Goal: Task Accomplishment & Management: Manage account settings

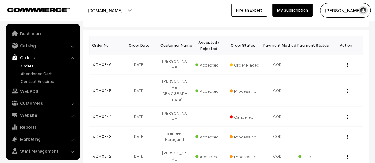
scroll to position [14, 0]
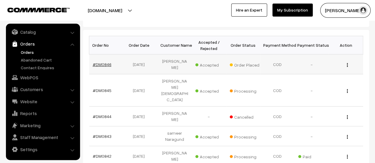
click at [103, 64] on link "#DM0846" at bounding box center [102, 64] width 19 height 5
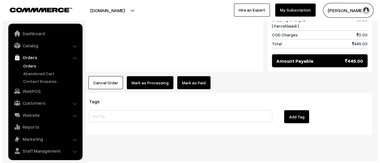
scroll to position [14, 0]
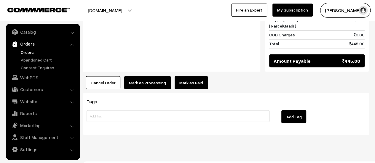
click at [143, 76] on button "Mark as Processing" at bounding box center [147, 82] width 47 height 13
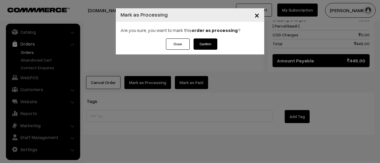
click at [205, 39] on button "Confirm" at bounding box center [205, 44] width 24 height 11
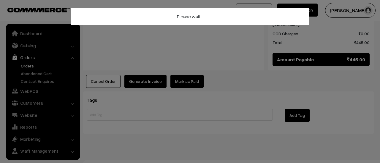
scroll to position [14, 0]
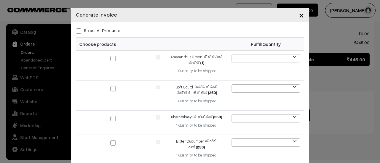
click at [76, 29] on input "Select All Products" at bounding box center [78, 30] width 4 height 4
checkbox input "true"
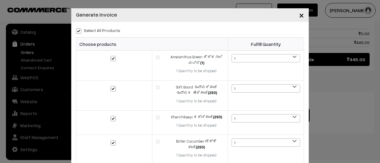
checkbox input "true"
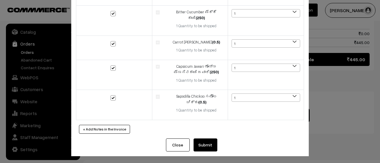
click at [208, 140] on button "Submit" at bounding box center [205, 145] width 24 height 13
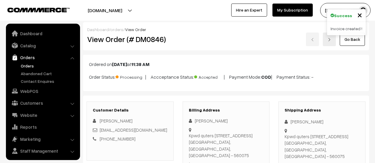
scroll to position [465, 0]
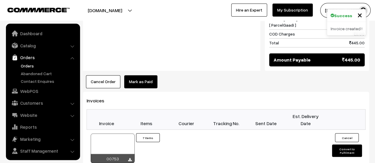
click at [129, 158] on icon at bounding box center [130, 160] width 4 height 4
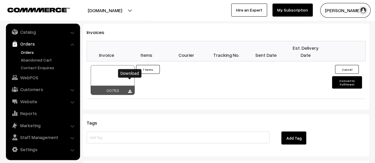
scroll to position [533, 0]
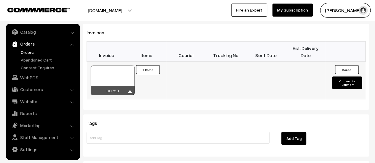
click at [340, 65] on button "Cancel" at bounding box center [347, 69] width 24 height 9
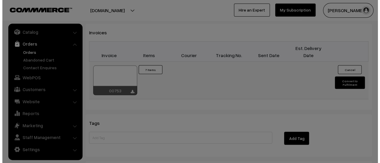
scroll to position [534, 0]
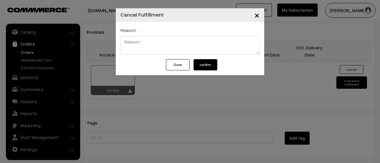
click at [150, 44] on textarea at bounding box center [189, 45] width 139 height 18
type textarea "customer requested to cancel"
click at [211, 64] on button "confirm" at bounding box center [205, 64] width 24 height 11
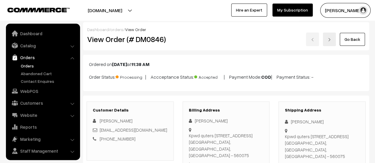
scroll to position [14, 0]
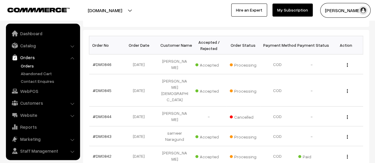
scroll to position [14, 0]
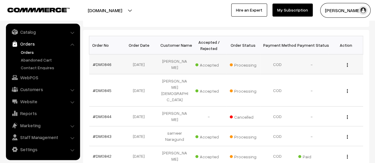
click at [347, 63] on button "button" at bounding box center [347, 65] width 1 height 5
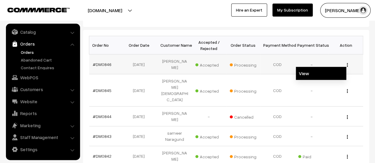
click at [323, 73] on link "View" at bounding box center [321, 73] width 50 height 13
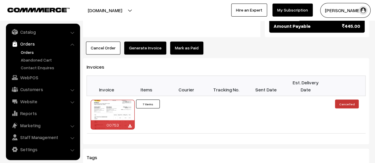
scroll to position [499, 0]
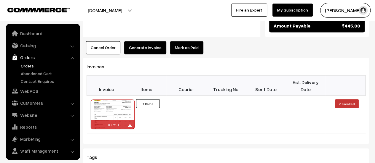
scroll to position [14, 0]
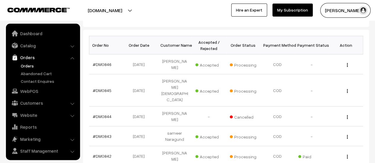
scroll to position [14, 0]
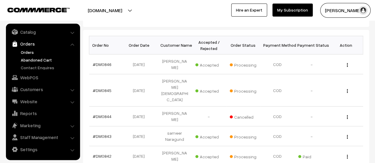
click at [30, 60] on link "Abandoned Cart" at bounding box center [48, 60] width 59 height 6
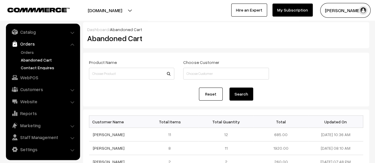
click at [42, 67] on link "Contact Enquires" at bounding box center [48, 68] width 59 height 6
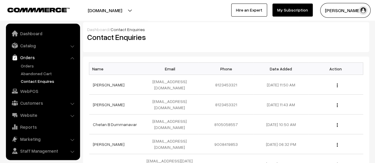
scroll to position [14, 0]
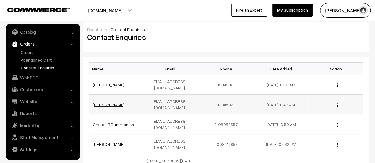
click at [103, 102] on link "[PERSON_NAME]" at bounding box center [109, 104] width 32 height 5
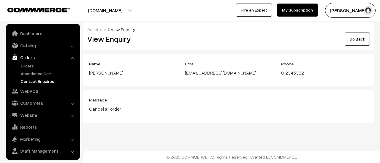
scroll to position [14, 0]
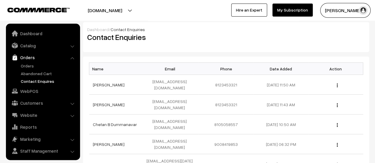
scroll to position [14, 0]
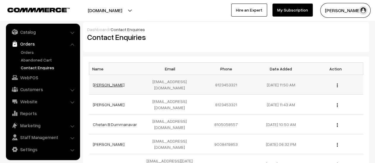
click at [113, 82] on link "[PERSON_NAME]" at bounding box center [109, 84] width 32 height 5
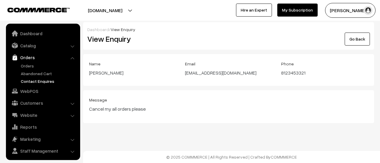
scroll to position [14, 0]
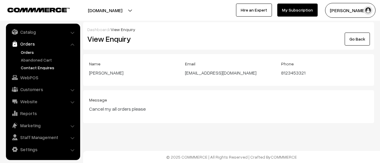
click at [23, 50] on link "Orders" at bounding box center [48, 52] width 59 height 6
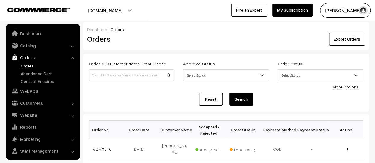
scroll to position [14, 0]
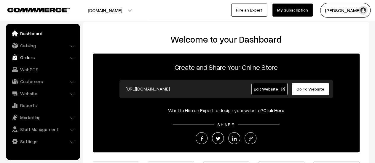
click at [21, 58] on link "Orders" at bounding box center [42, 57] width 71 height 11
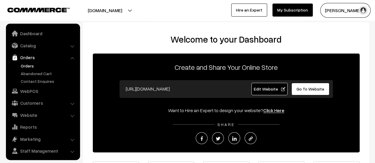
click at [25, 65] on link "Orders" at bounding box center [48, 66] width 59 height 6
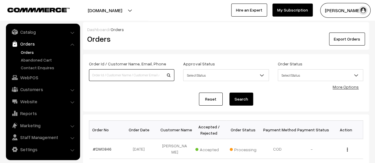
click at [118, 73] on input at bounding box center [131, 75] width 85 height 12
type input "[PERSON_NAME]"
click at [249, 97] on button "Search" at bounding box center [241, 99] width 24 height 13
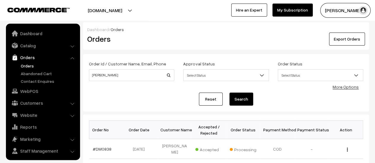
scroll to position [14, 0]
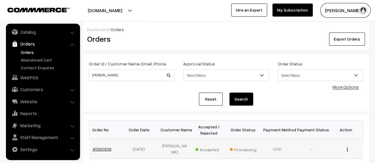
click at [101, 147] on link "#DM0838" at bounding box center [102, 149] width 19 height 5
